Goal: Information Seeking & Learning: Learn about a topic

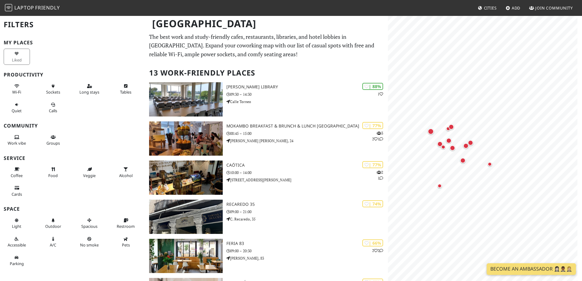
click at [155, 22] on h1 "[GEOGRAPHIC_DATA]" at bounding box center [267, 23] width 240 height 17
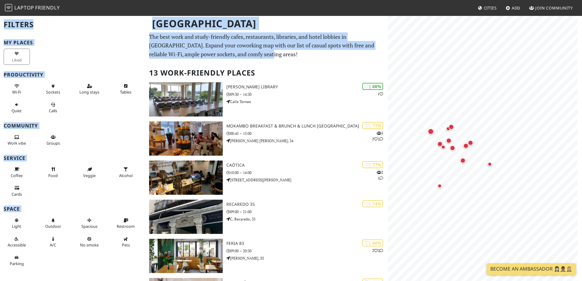
drag, startPoint x: 153, startPoint y: 22, endPoint x: 254, endPoint y: 55, distance: 106.0
click at [277, 57] on p "The best work and study-friendly cafes, restaurants, libraries, and hotel lobbi…" at bounding box center [266, 45] width 235 height 26
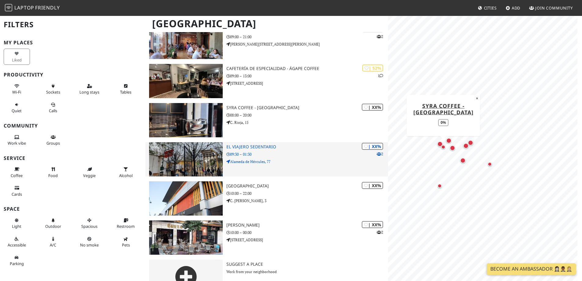
scroll to position [336, 0]
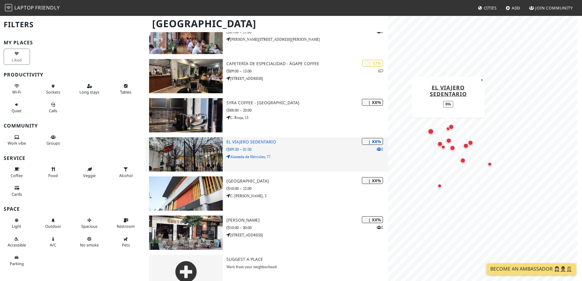
click at [271, 140] on h3 "El Viajero Sedentario" at bounding box center [307, 141] width 162 height 5
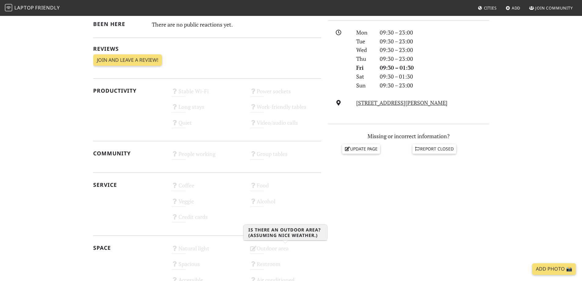
scroll to position [122, 0]
